Goal: Task Accomplishment & Management: Complete application form

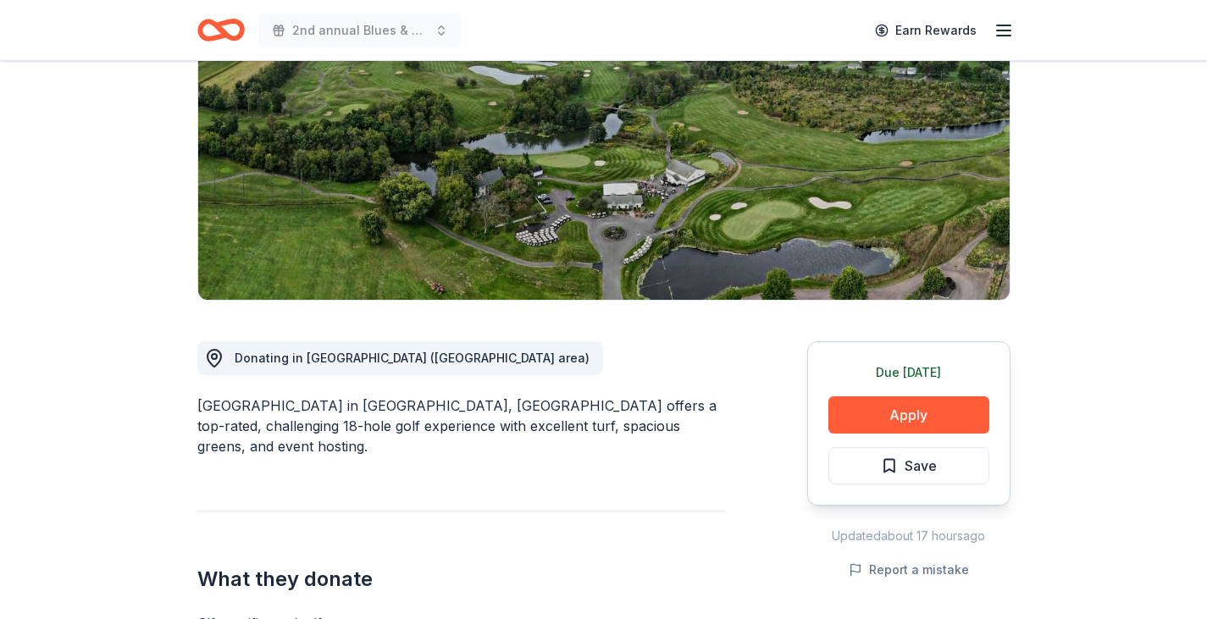
scroll to position [224, 0]
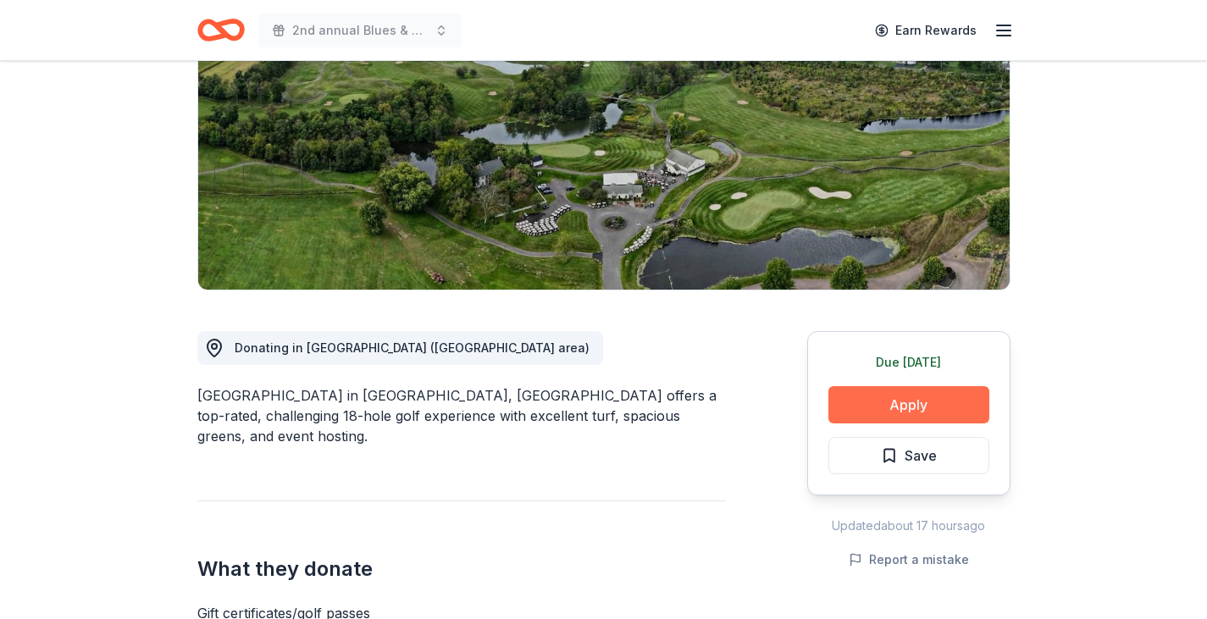
click at [910, 406] on button "Apply" at bounding box center [908, 404] width 161 height 37
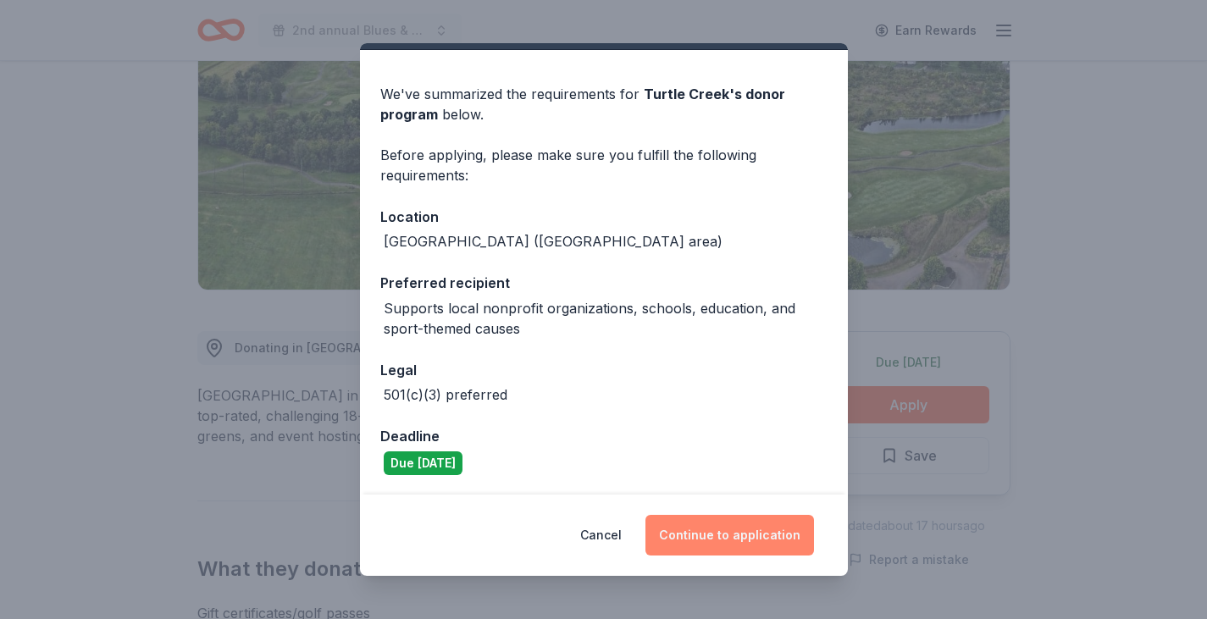
scroll to position [41, 0]
click at [754, 535] on button "Continue to application" at bounding box center [729, 535] width 169 height 41
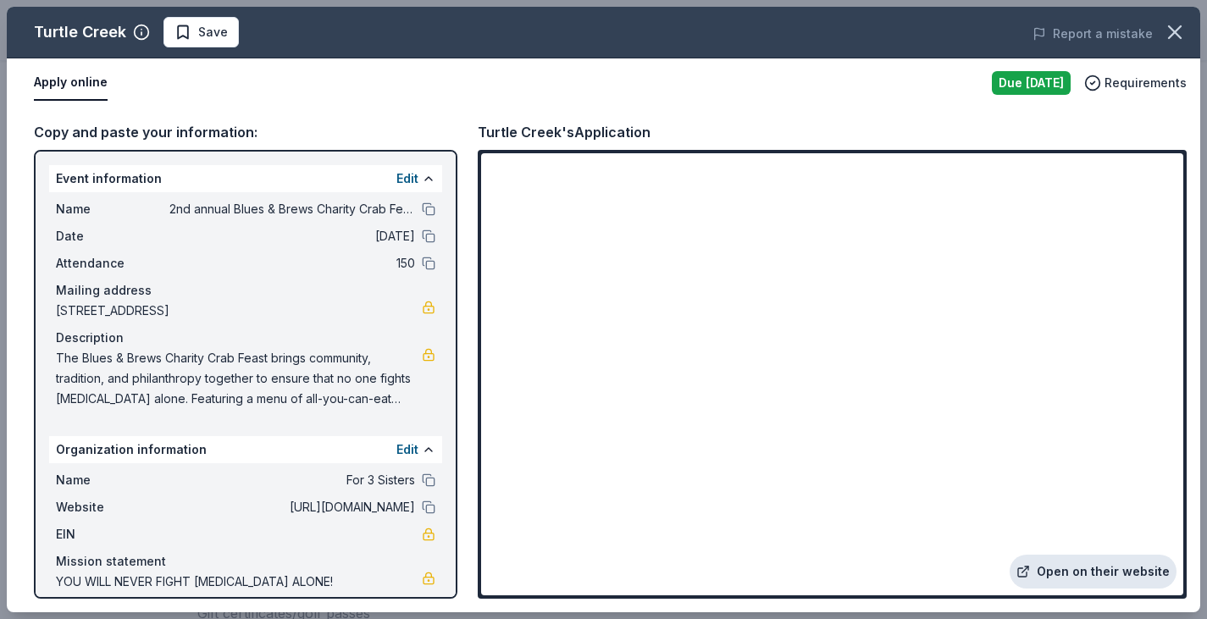
click at [1081, 580] on link "Open on their website" at bounding box center [1093, 572] width 167 height 34
click at [1176, 38] on icon "button" at bounding box center [1175, 32] width 24 height 24
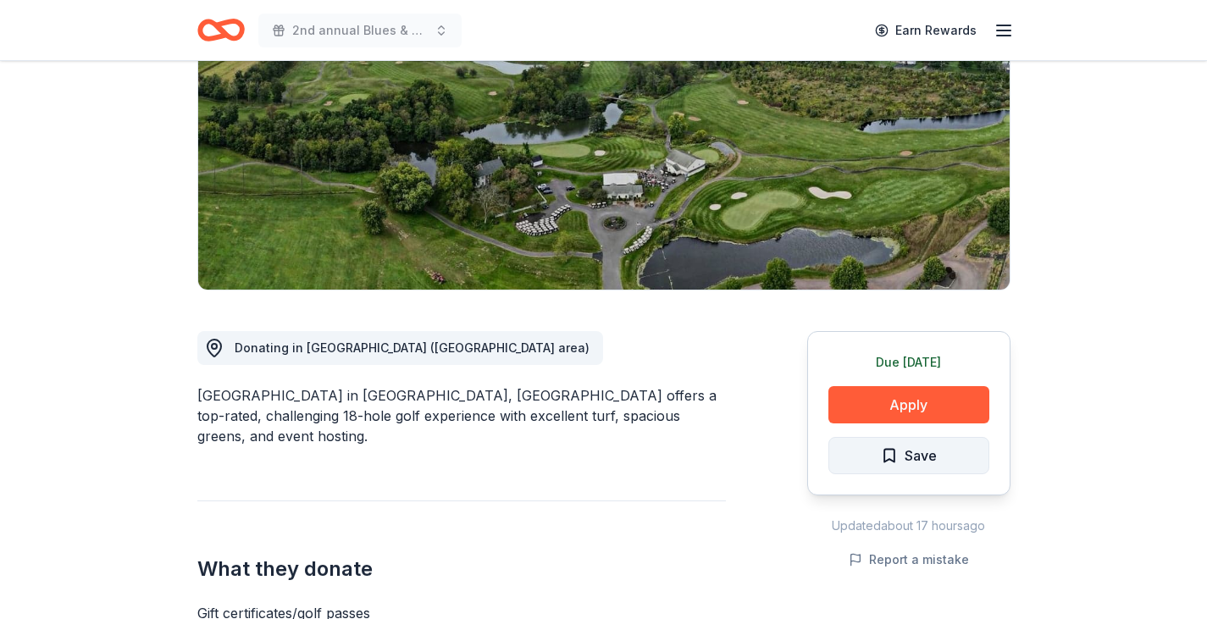
click at [939, 448] on button "Save" at bounding box center [908, 455] width 161 height 37
click at [934, 395] on html "2nd annual Blues & Brews Charity Crab Feast Earn Rewards Due tomorrow Share Tur…" at bounding box center [603, 85] width 1207 height 619
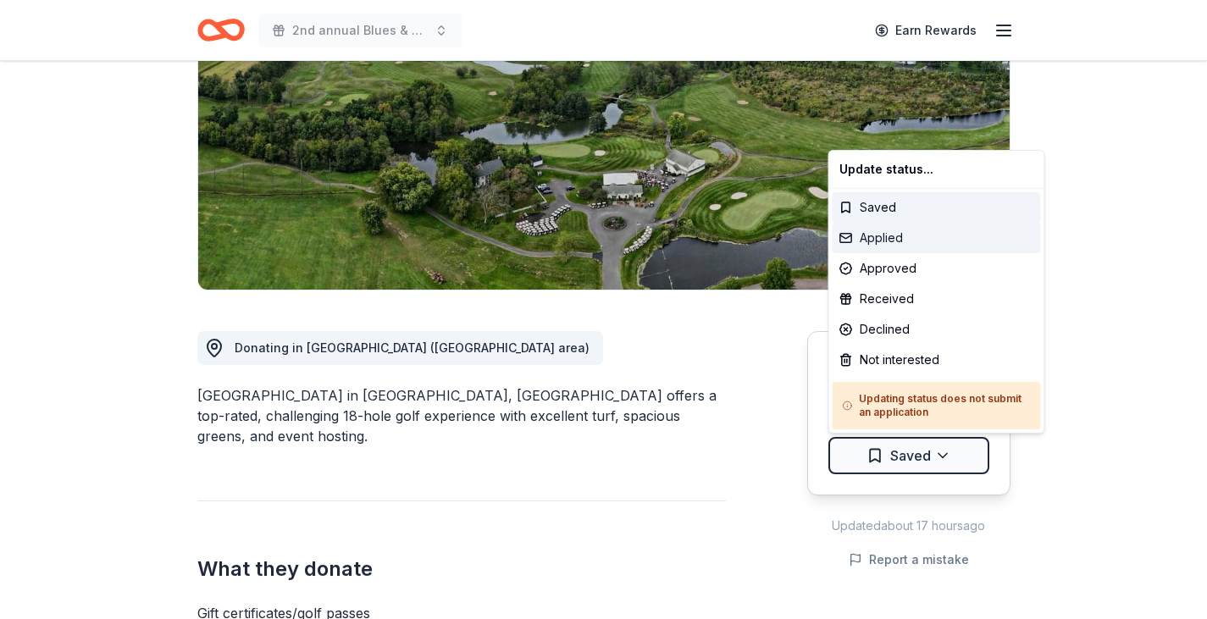
click at [927, 235] on div "Applied" at bounding box center [937, 238] width 208 height 30
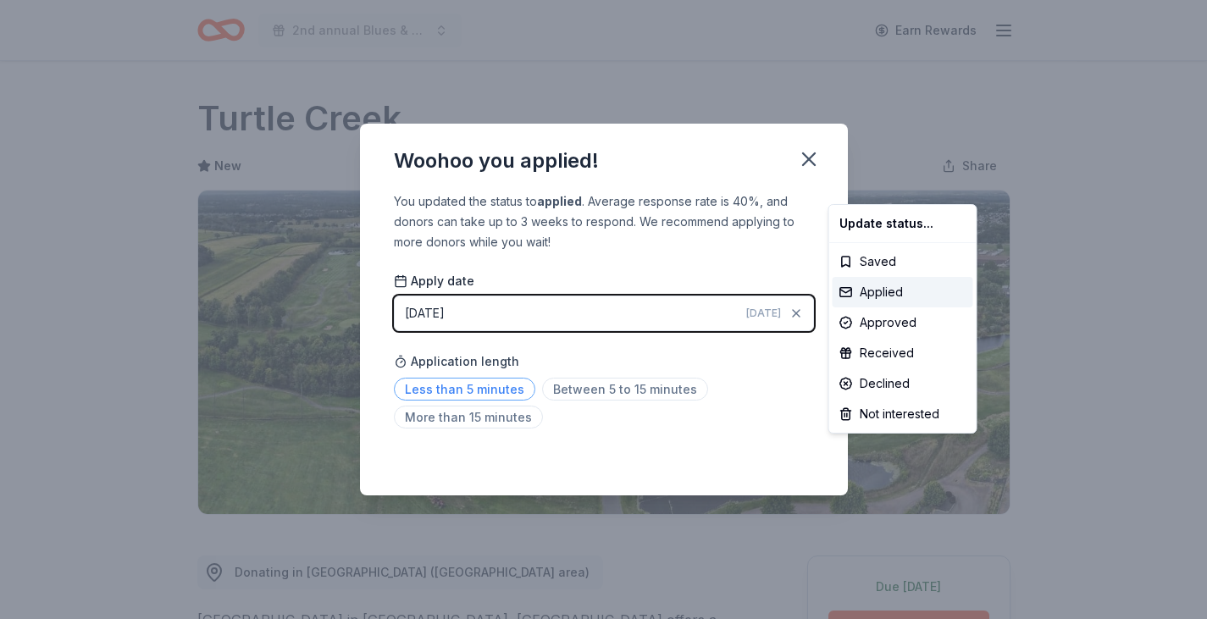
click at [481, 390] on html "2nd annual Blues & Brews Charity Crab Feast Earn Rewards Due tomorrow Share Tur…" at bounding box center [603, 309] width 1207 height 619
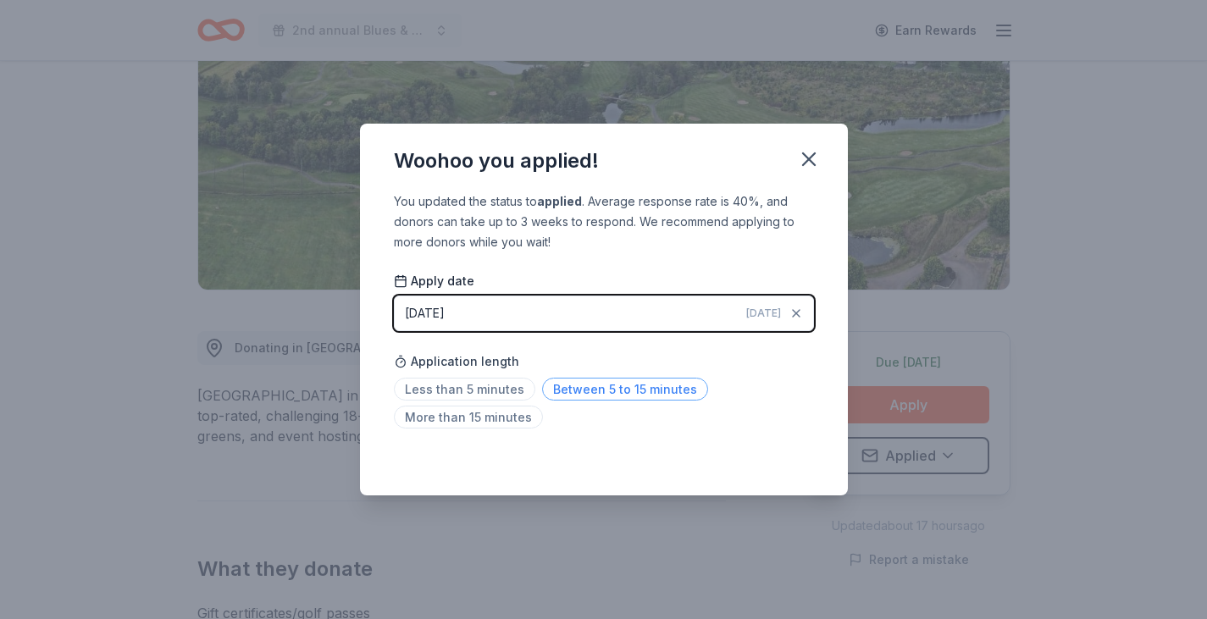
click at [621, 390] on span "Between 5 to 15 minutes" at bounding box center [625, 389] width 166 height 23
click at [816, 149] on icon "button" at bounding box center [809, 159] width 24 height 24
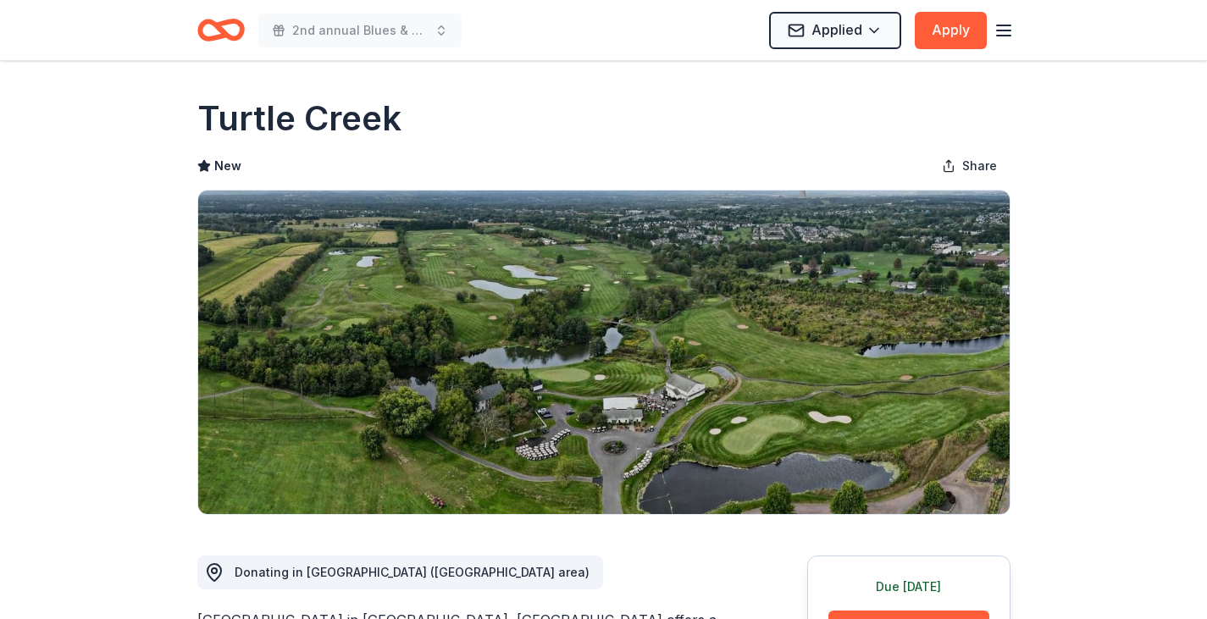
scroll to position [0, 0]
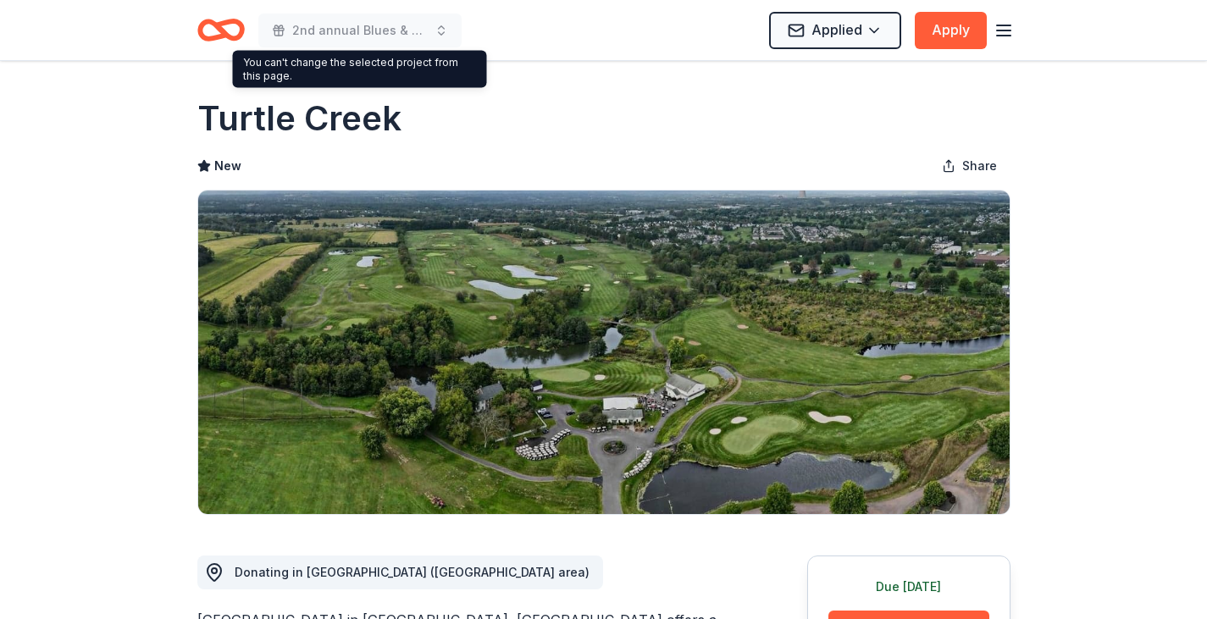
click at [228, 33] on icon "Home" at bounding box center [220, 30] width 47 height 40
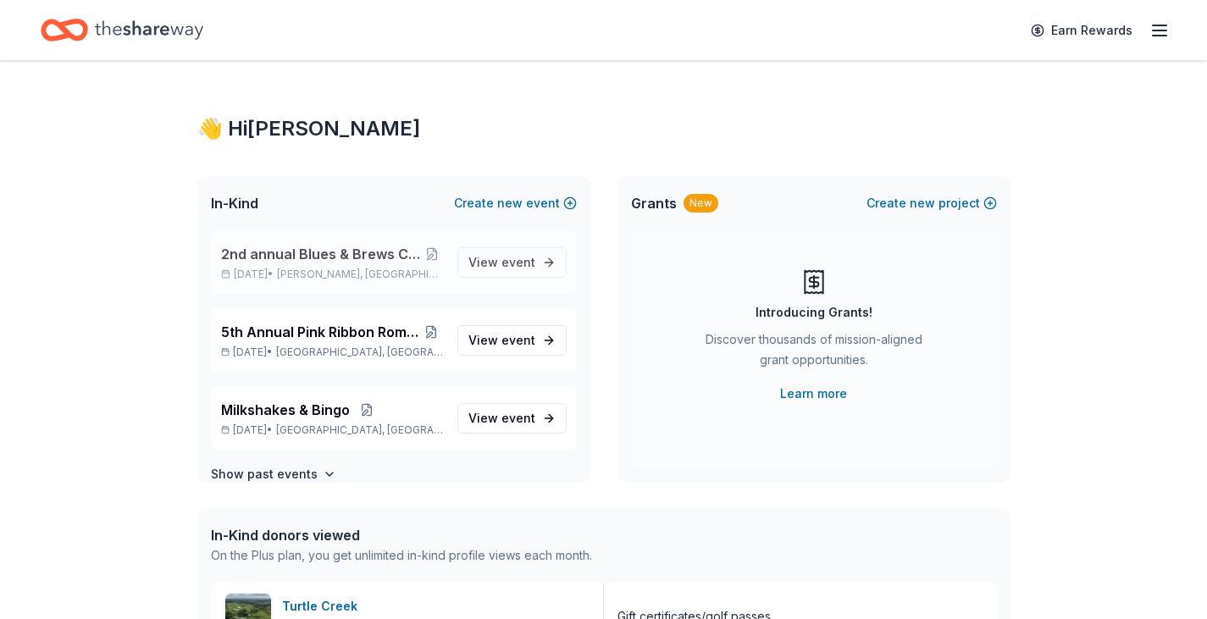
click at [327, 255] on span "2nd annual Blues & Brews Charity Crab Feast" at bounding box center [321, 254] width 201 height 20
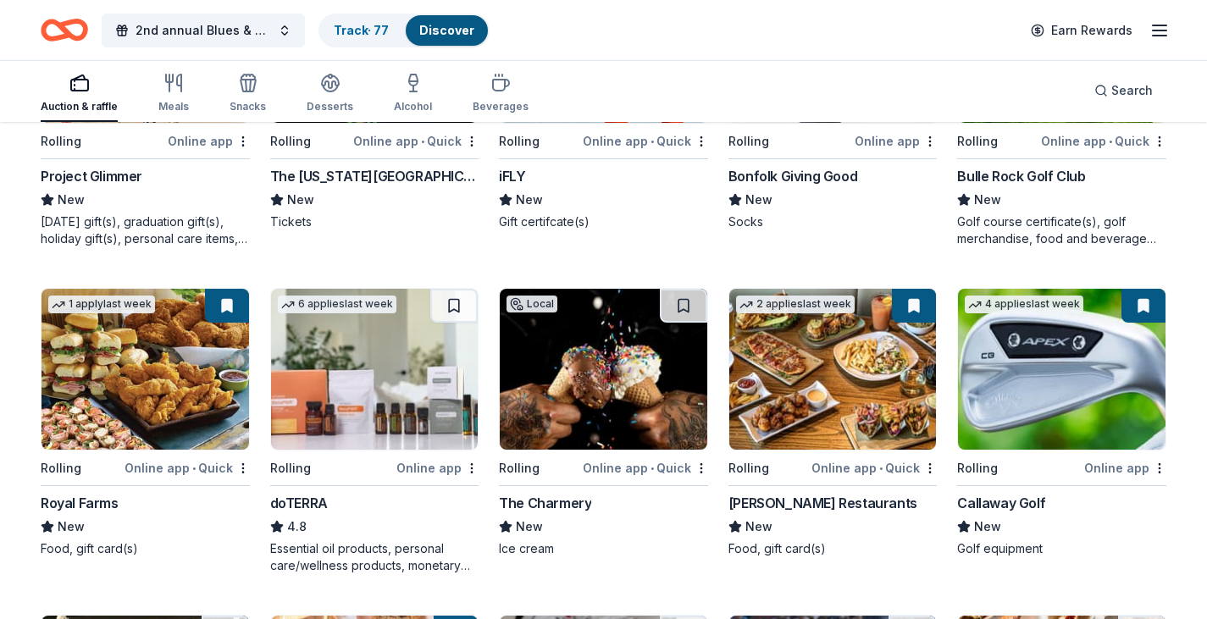
scroll to position [3282, 0]
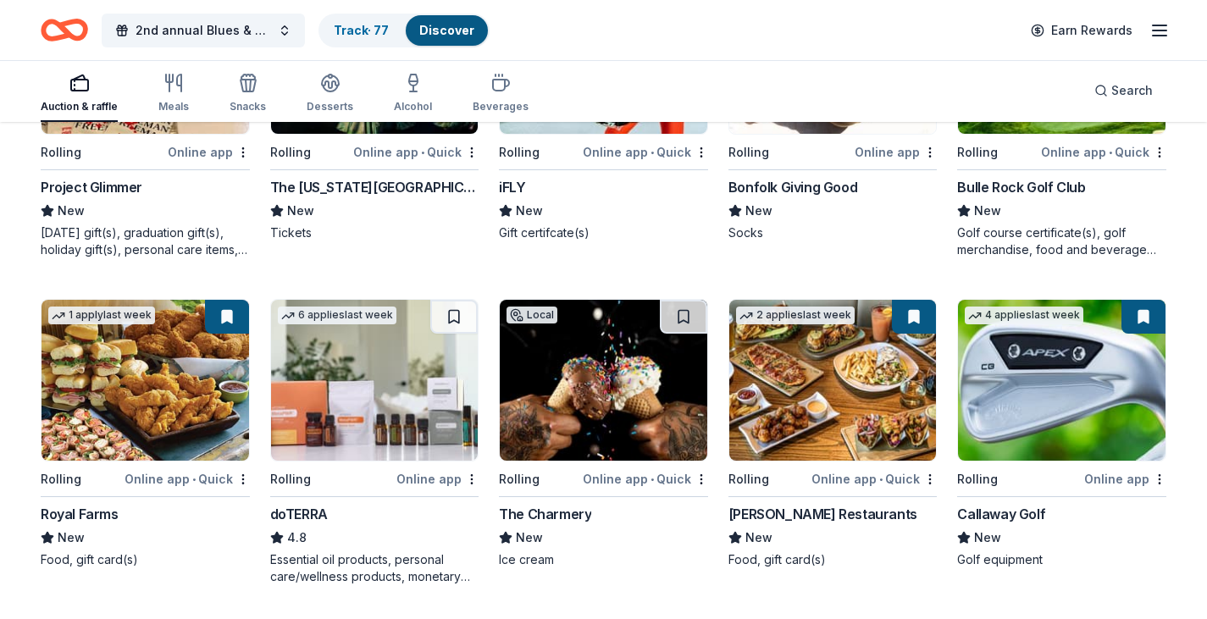
click at [1142, 318] on button at bounding box center [1144, 317] width 44 height 34
click at [1072, 402] on img at bounding box center [1062, 380] width 208 height 161
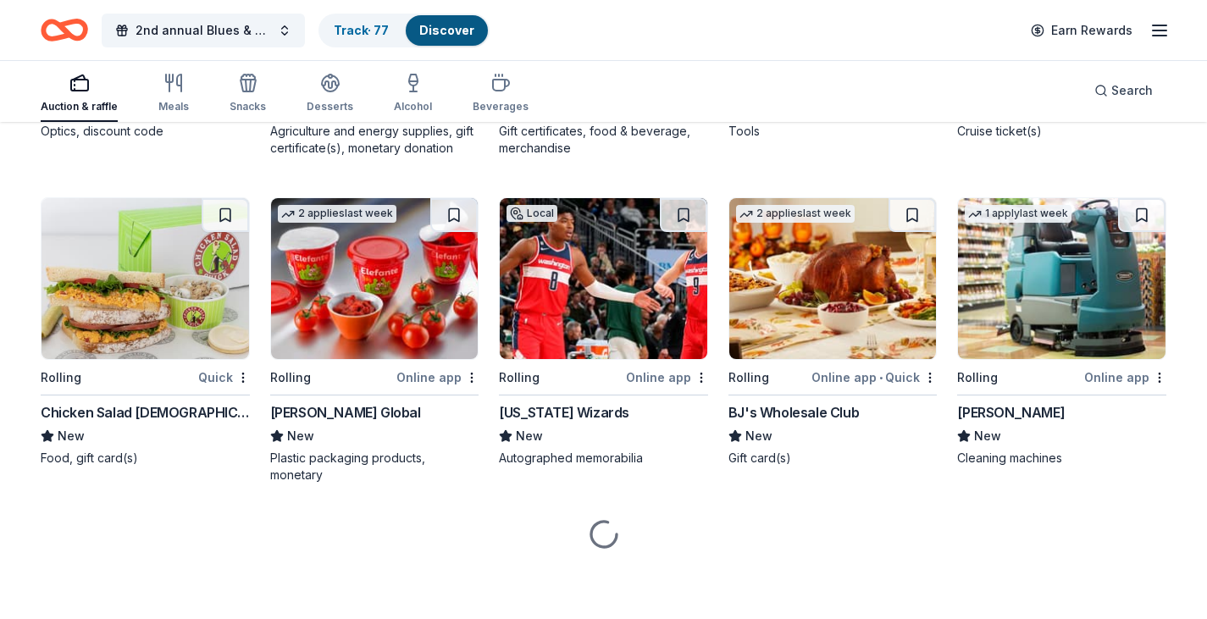
scroll to position [6276, 0]
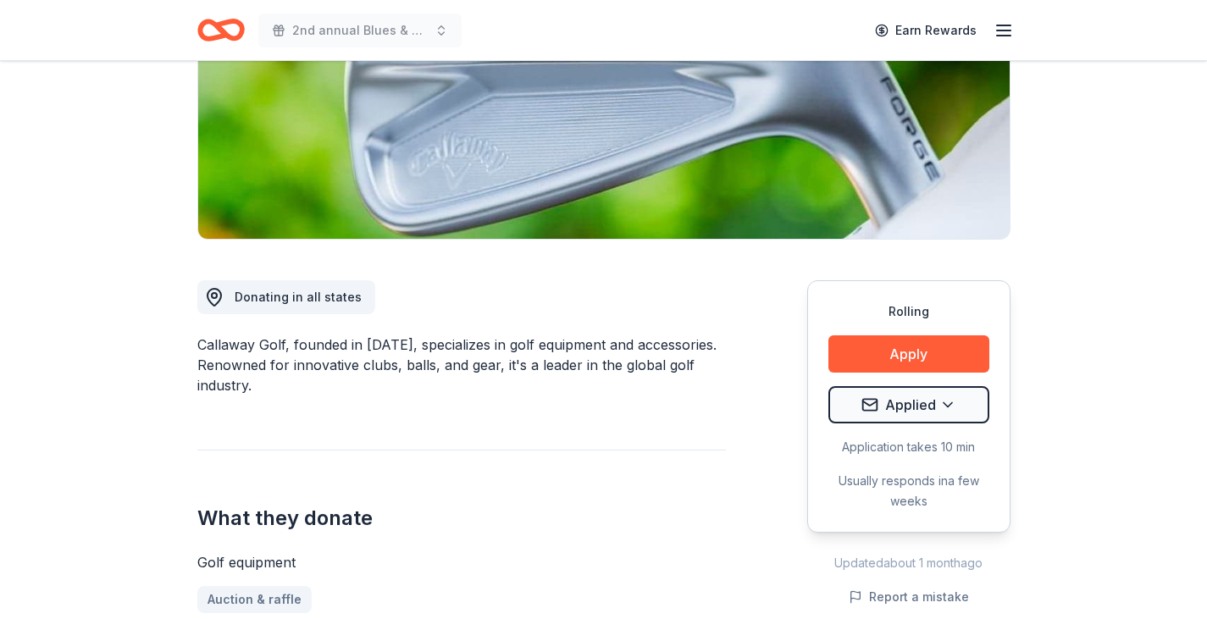
scroll to position [277, 0]
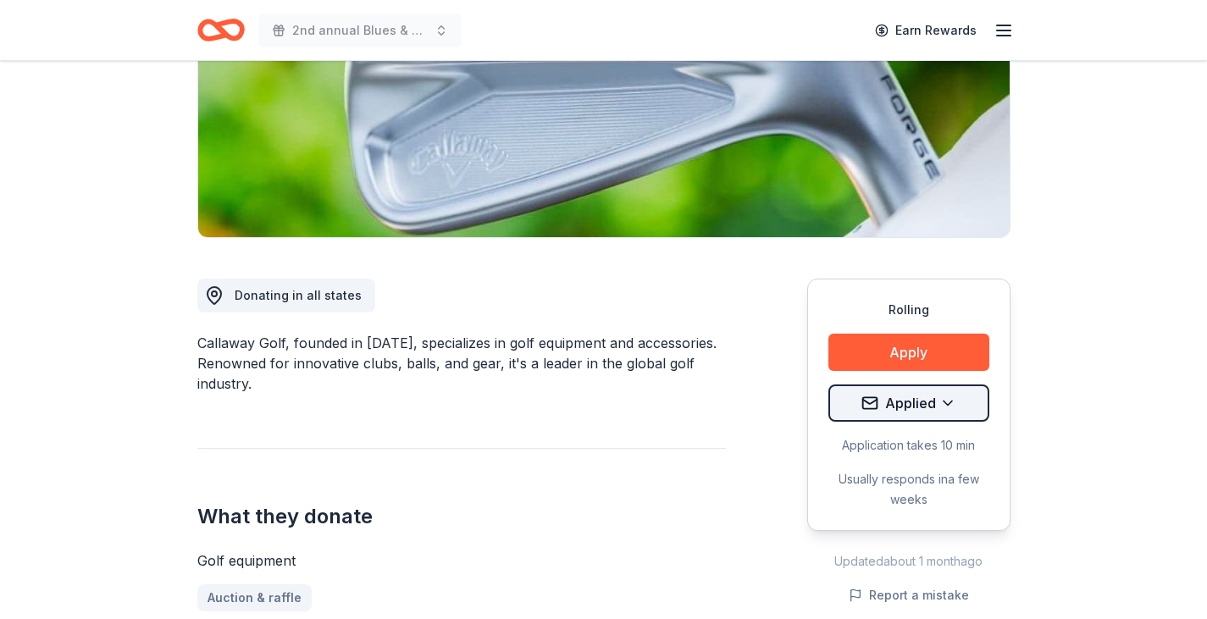
click at [950, 342] on html "2nd annual Blues & Brews Charity Crab Feast Earn Rewards Rolling Share Callaway…" at bounding box center [603, 32] width 1207 height 619
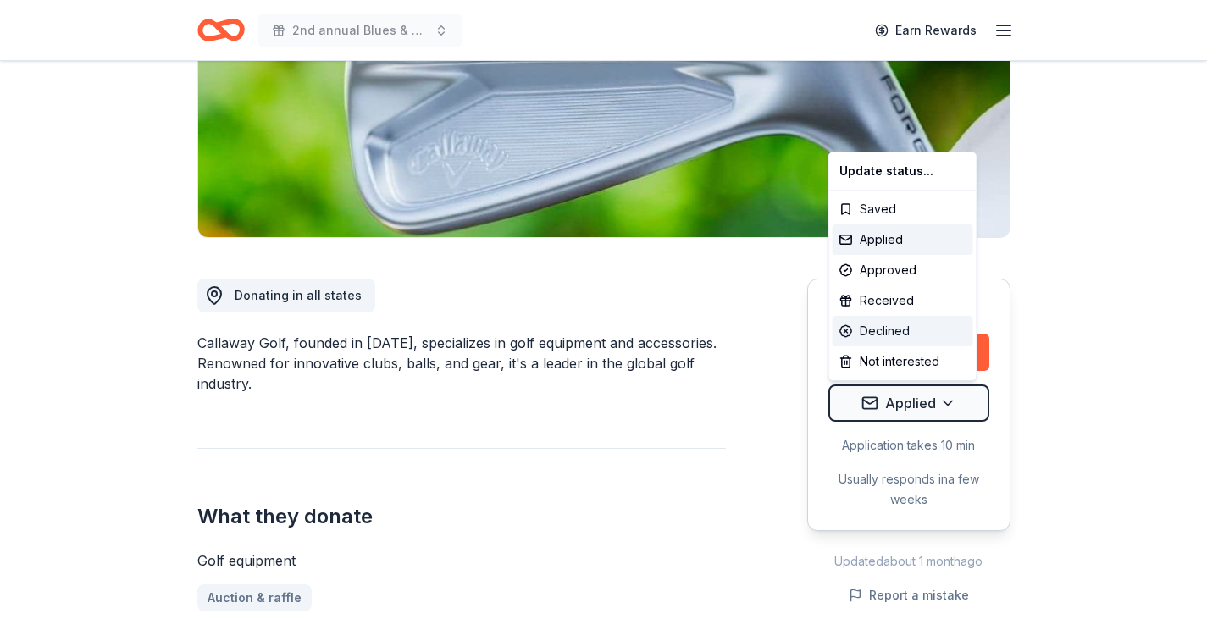
click at [917, 330] on div "Declined" at bounding box center [903, 331] width 141 height 30
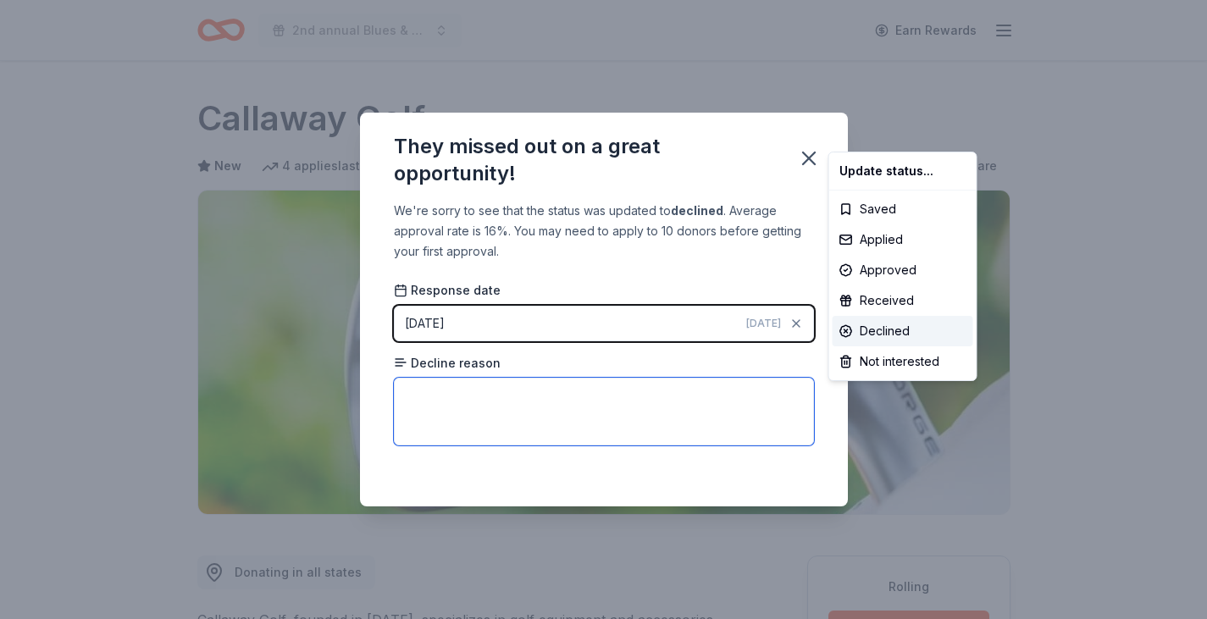
drag, startPoint x: 725, startPoint y: 341, endPoint x: 518, endPoint y: 397, distance: 214.1
click at [518, 397] on html "2nd annual Blues & Brews Charity Crab Feast Earn Rewards Rolling Share Callaway…" at bounding box center [603, 309] width 1207 height 619
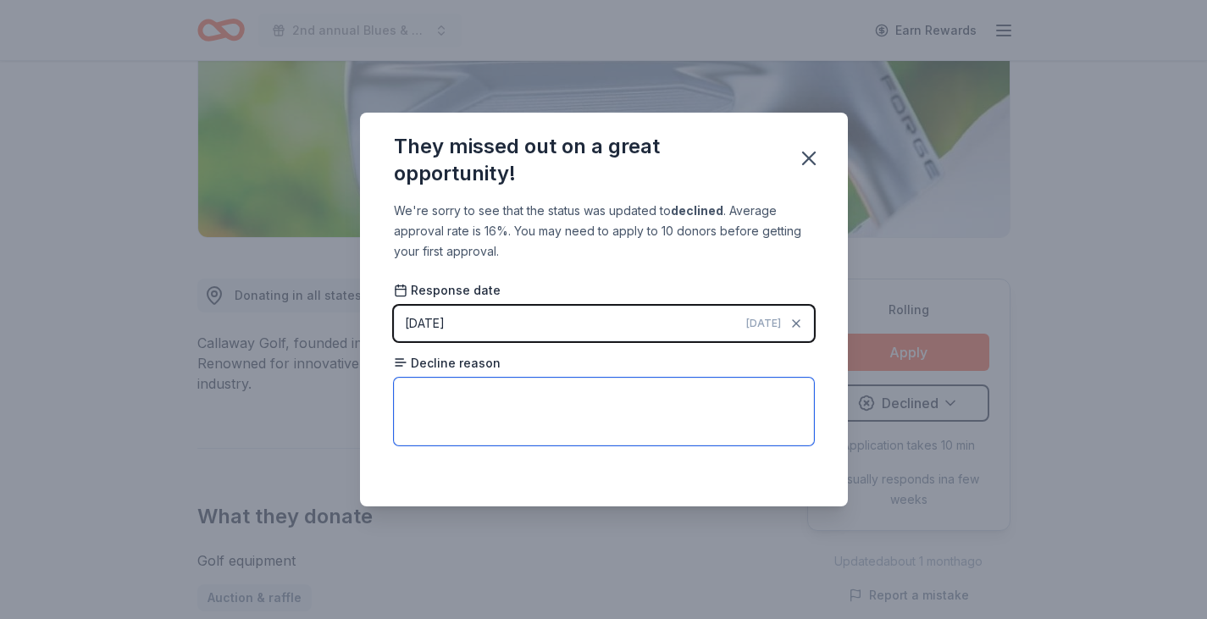
click at [518, 397] on textarea at bounding box center [604, 412] width 420 height 68
type textarea "No reason given"
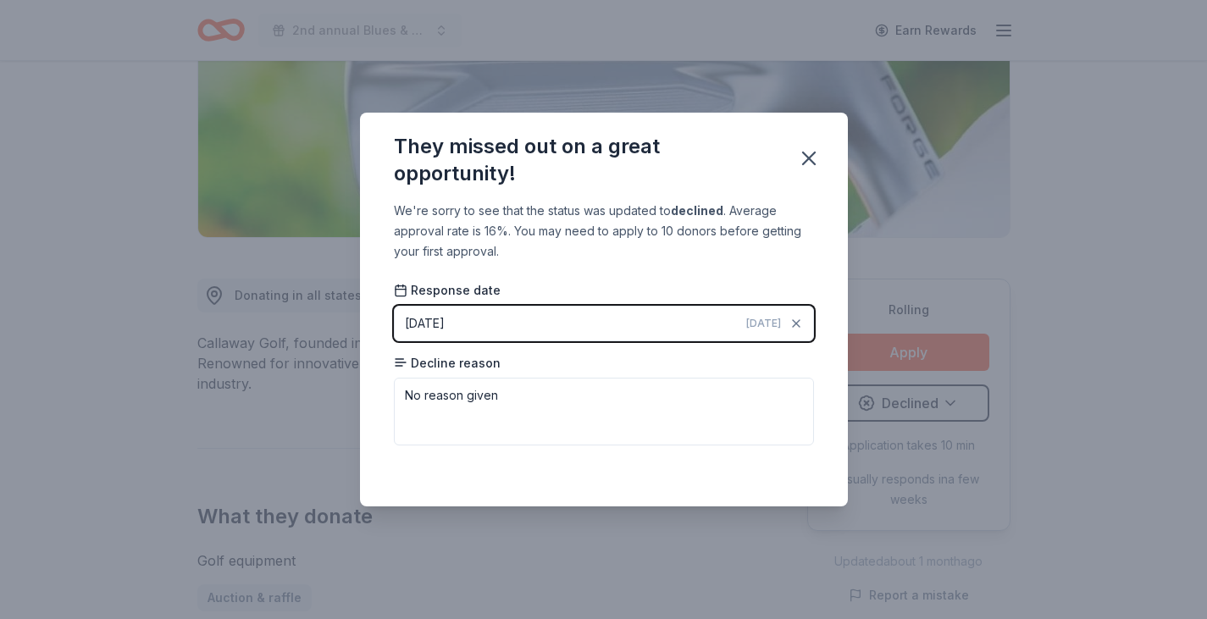
click at [800, 349] on div "Response date [DATE] [DATE] Decline reason No reason given" at bounding box center [604, 363] width 420 height 163
click at [812, 156] on icon "button" at bounding box center [809, 158] width 12 height 12
